Goal: Use online tool/utility: Utilize a website feature to perform a specific function

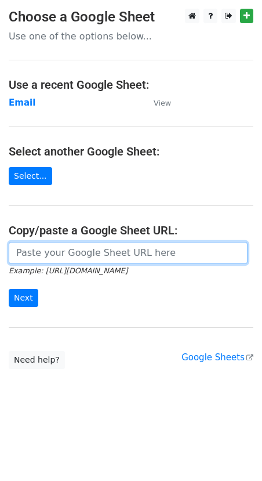
click at [65, 256] on input "url" at bounding box center [128, 253] width 239 height 22
paste input "[URL][DOMAIN_NAME]"
type input "[URL][DOMAIN_NAME]"
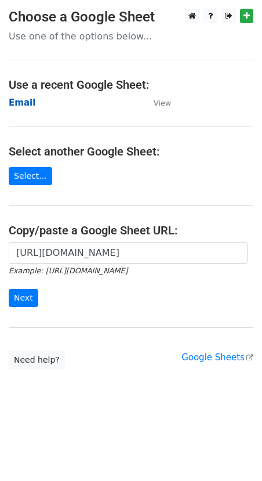
click at [29, 105] on strong "Email" at bounding box center [22, 103] width 27 height 10
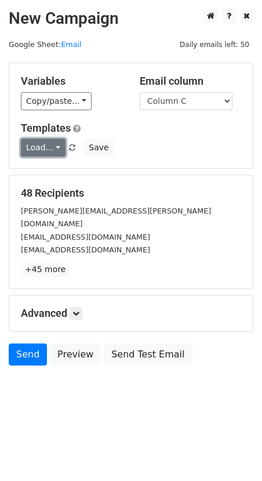
click at [33, 153] on link "Load..." at bounding box center [43, 148] width 45 height 18
click at [47, 178] on link "FCA" at bounding box center [67, 174] width 92 height 19
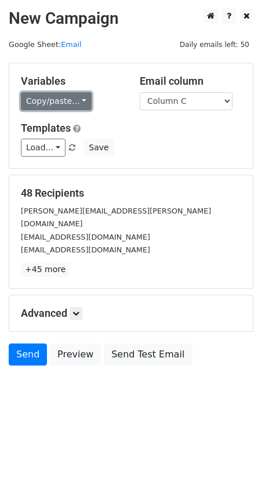
click at [45, 93] on link "Copy/paste..." at bounding box center [56, 101] width 71 height 18
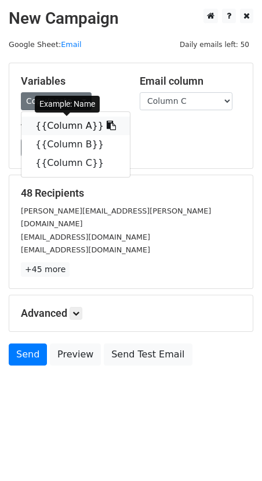
click at [69, 126] on link "{{Column A}}" at bounding box center [75, 126] width 109 height 19
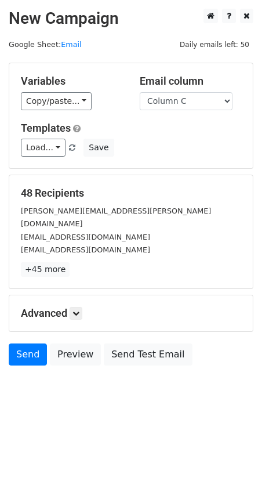
click at [63, 307] on h5 "Advanced" at bounding box center [131, 313] width 221 height 13
click at [77, 310] on icon at bounding box center [76, 313] width 7 height 7
